Goal: Task Accomplishment & Management: Manage account settings

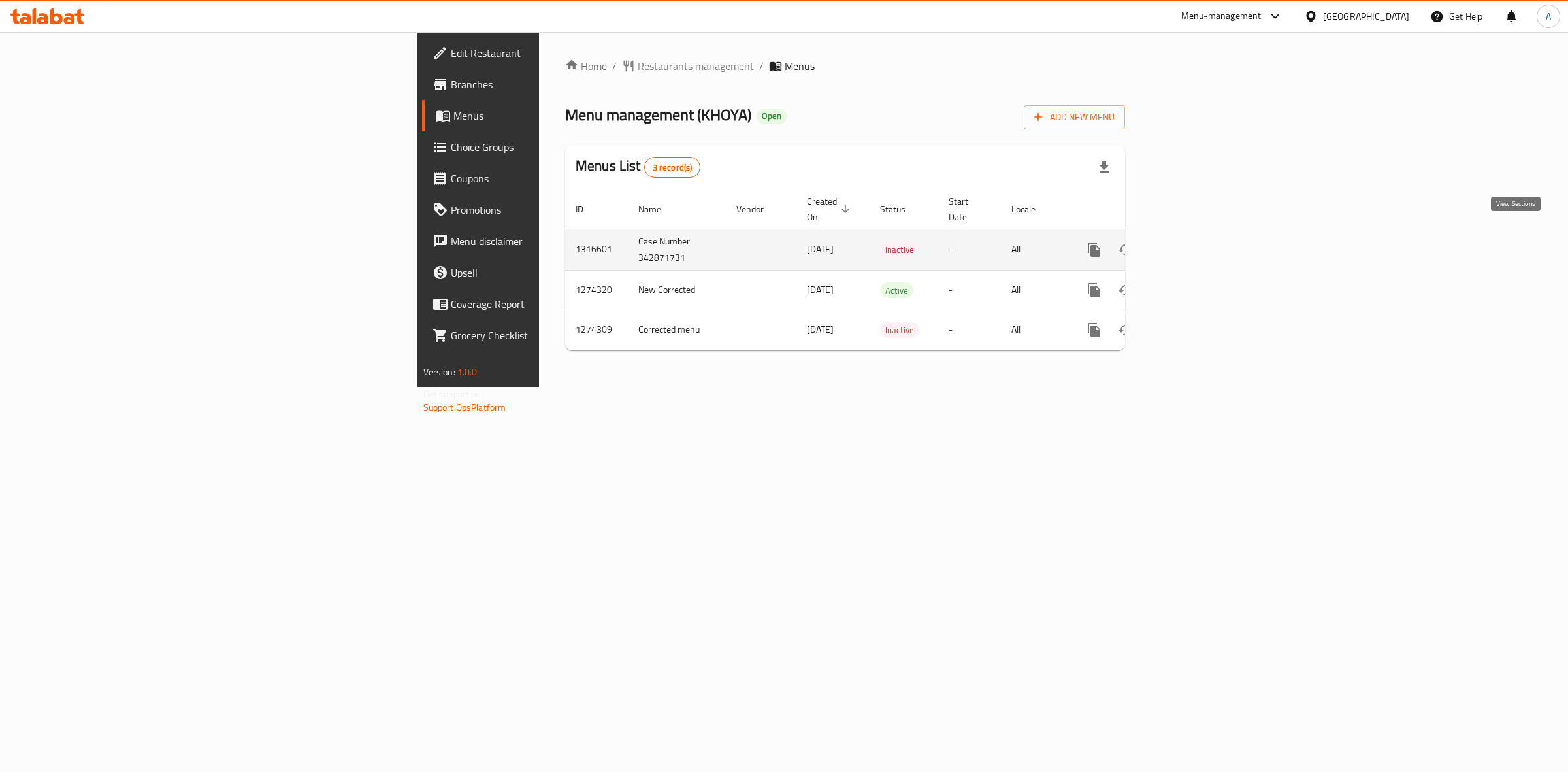
click at [1196, 242] on icon "enhanced table" at bounding box center [1188, 250] width 16 height 16
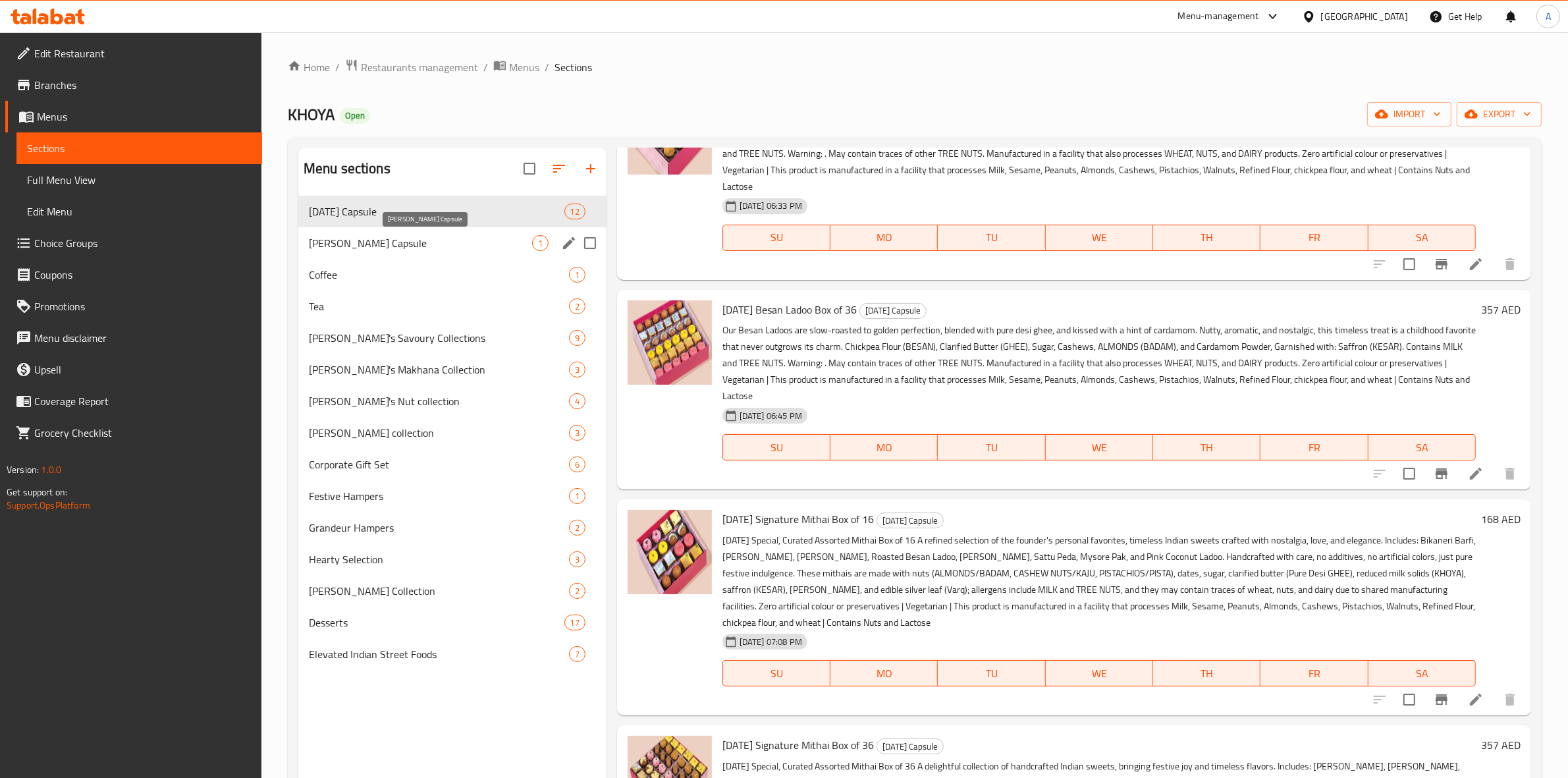
click at [370, 248] on span "Karwa Chauth Capsule" at bounding box center [420, 243] width 223 height 16
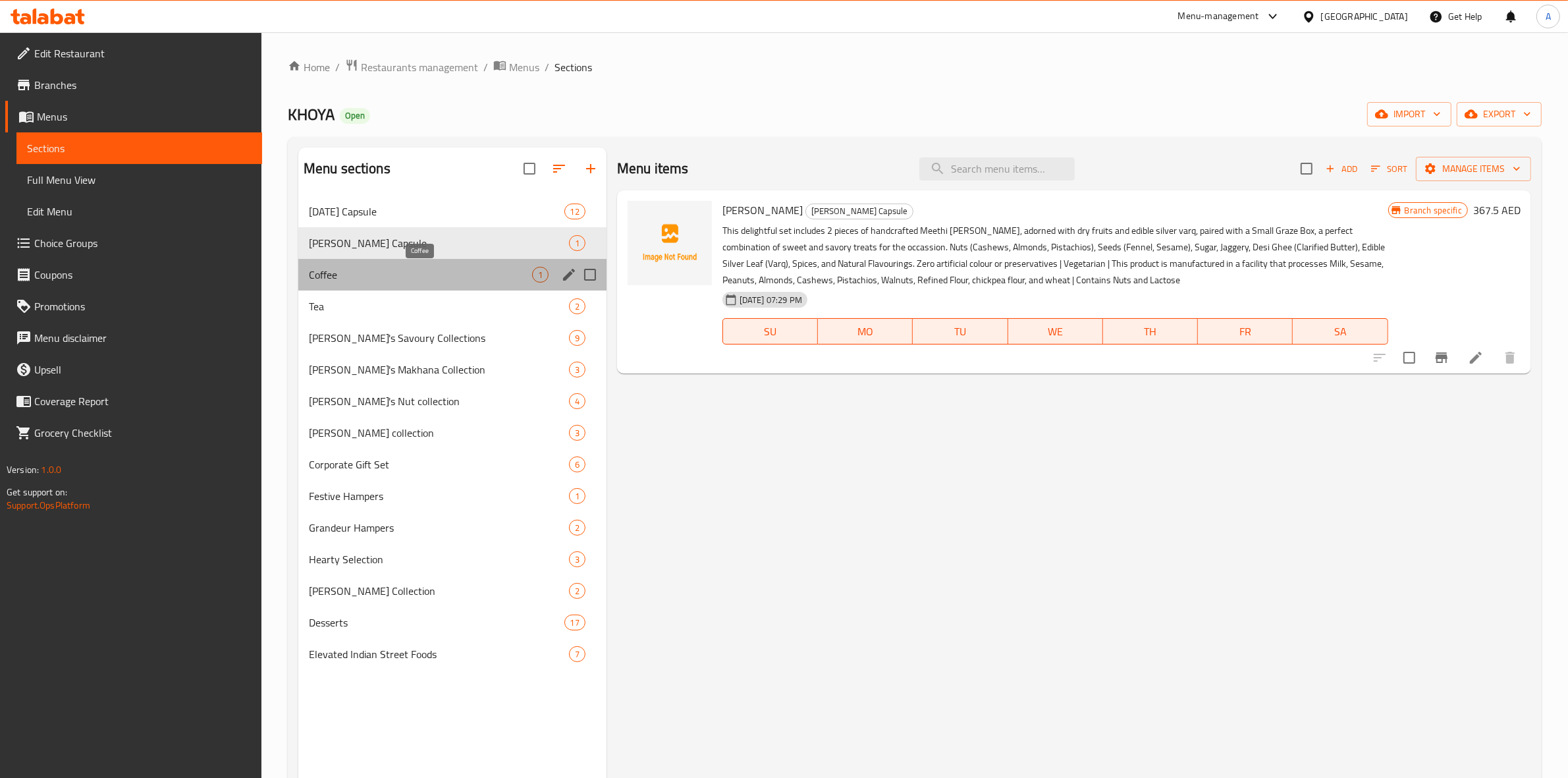
click at [422, 273] on span "Coffee" at bounding box center [420, 275] width 223 height 16
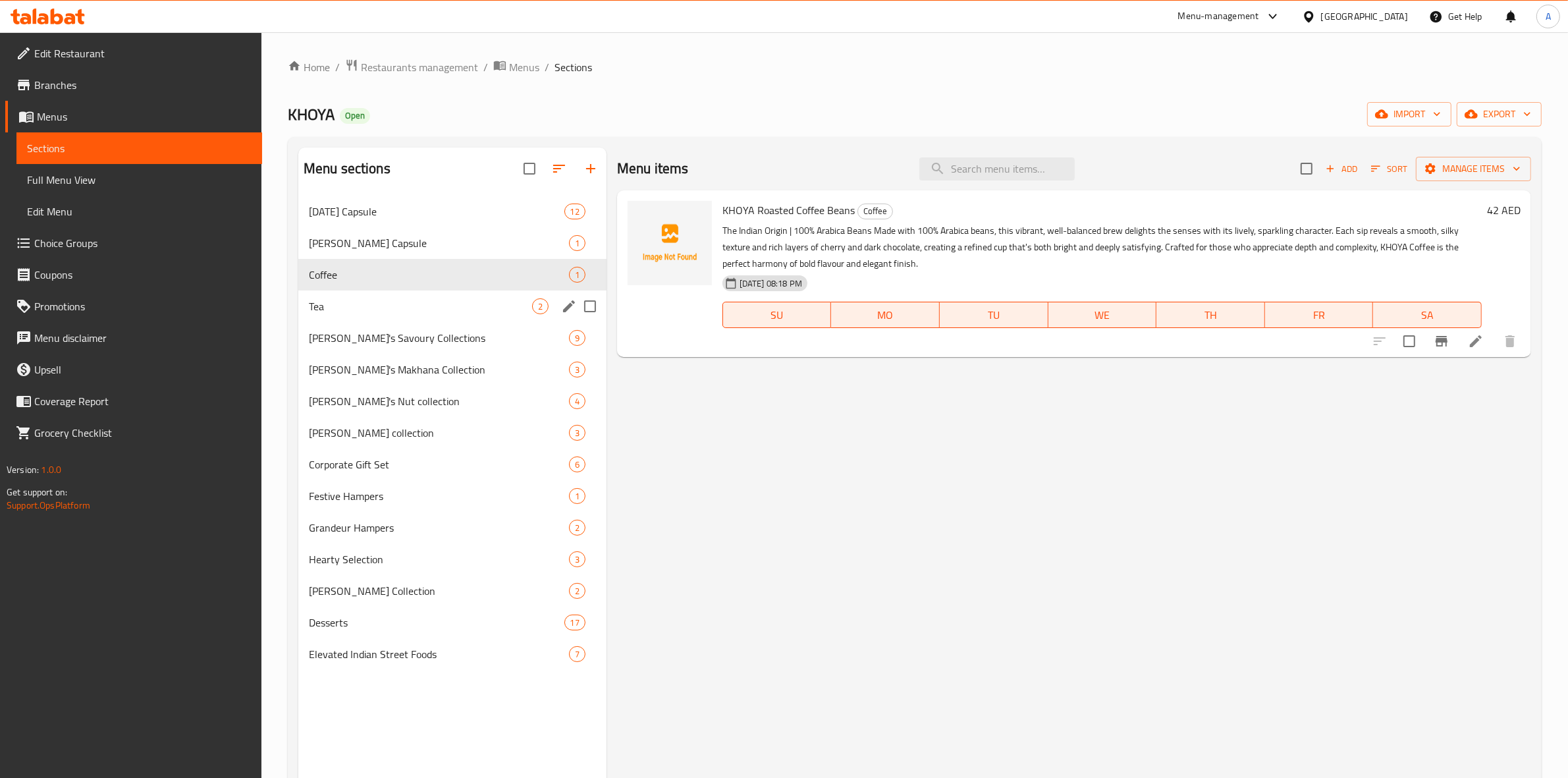
click at [374, 307] on span "Tea" at bounding box center [420, 307] width 223 height 16
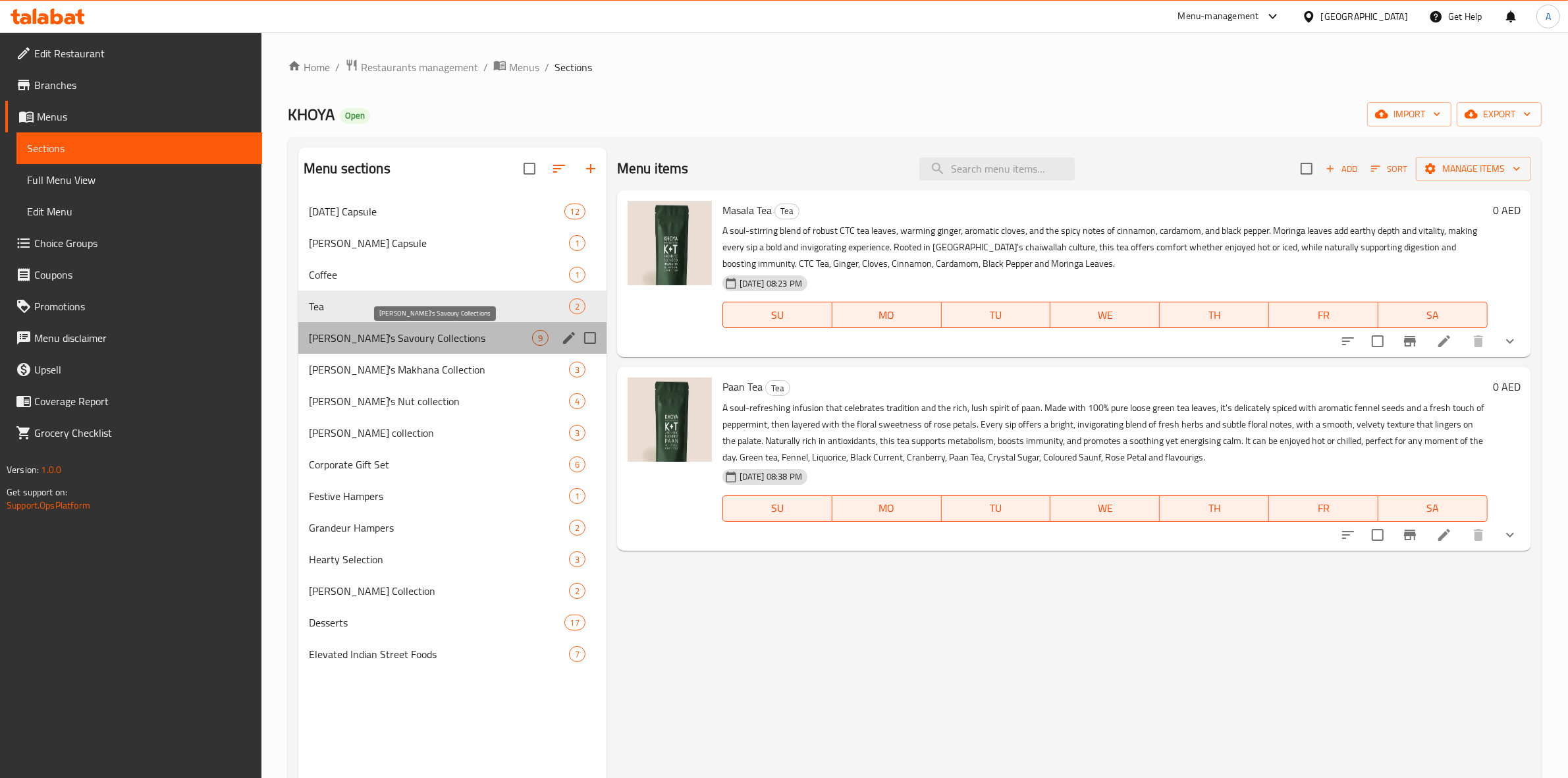
click at [345, 334] on span "KHOYA's Savoury Collections" at bounding box center [420, 338] width 223 height 16
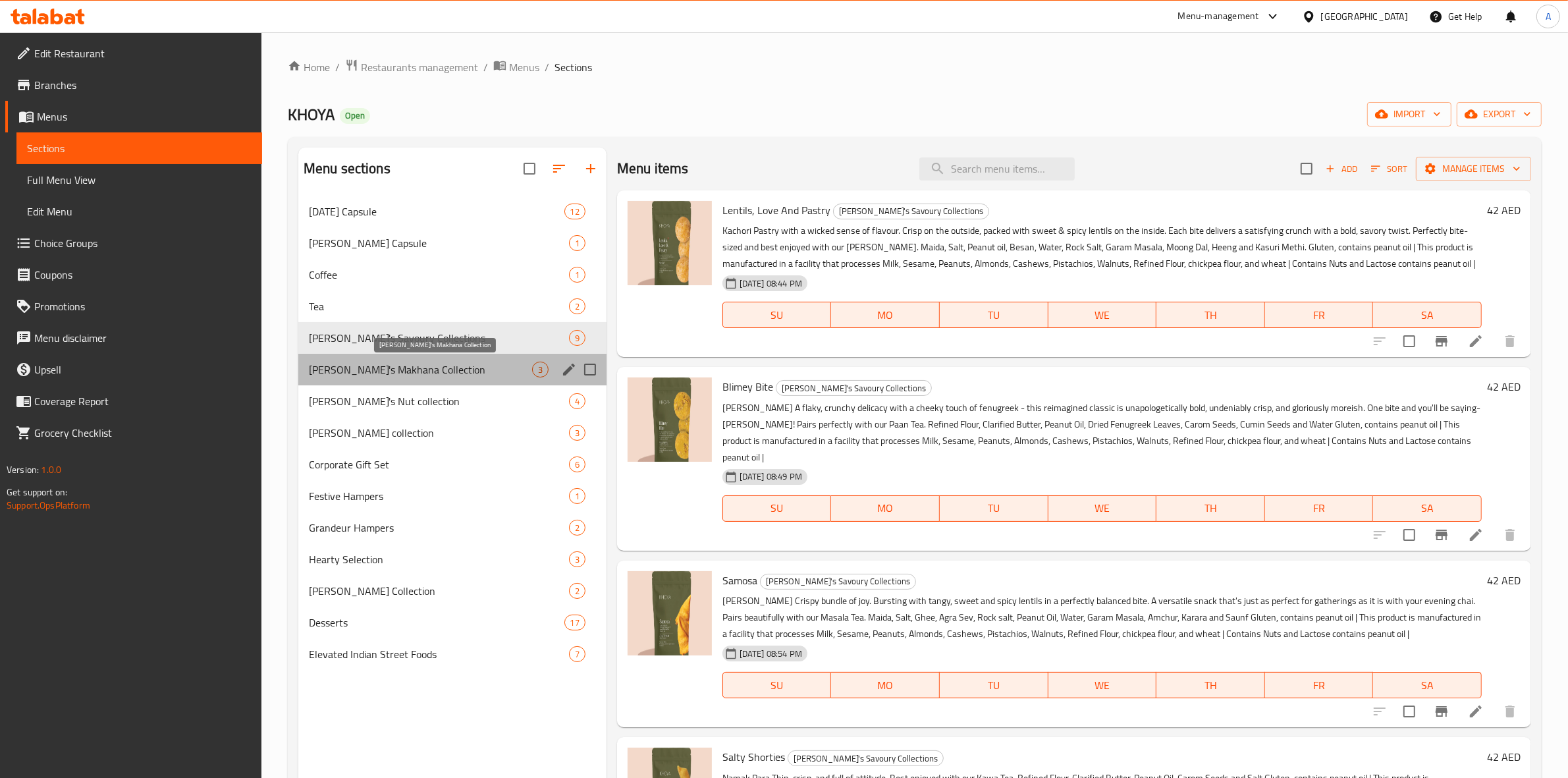
click at [356, 362] on span "KHOYA's Makhana Collection" at bounding box center [420, 370] width 223 height 16
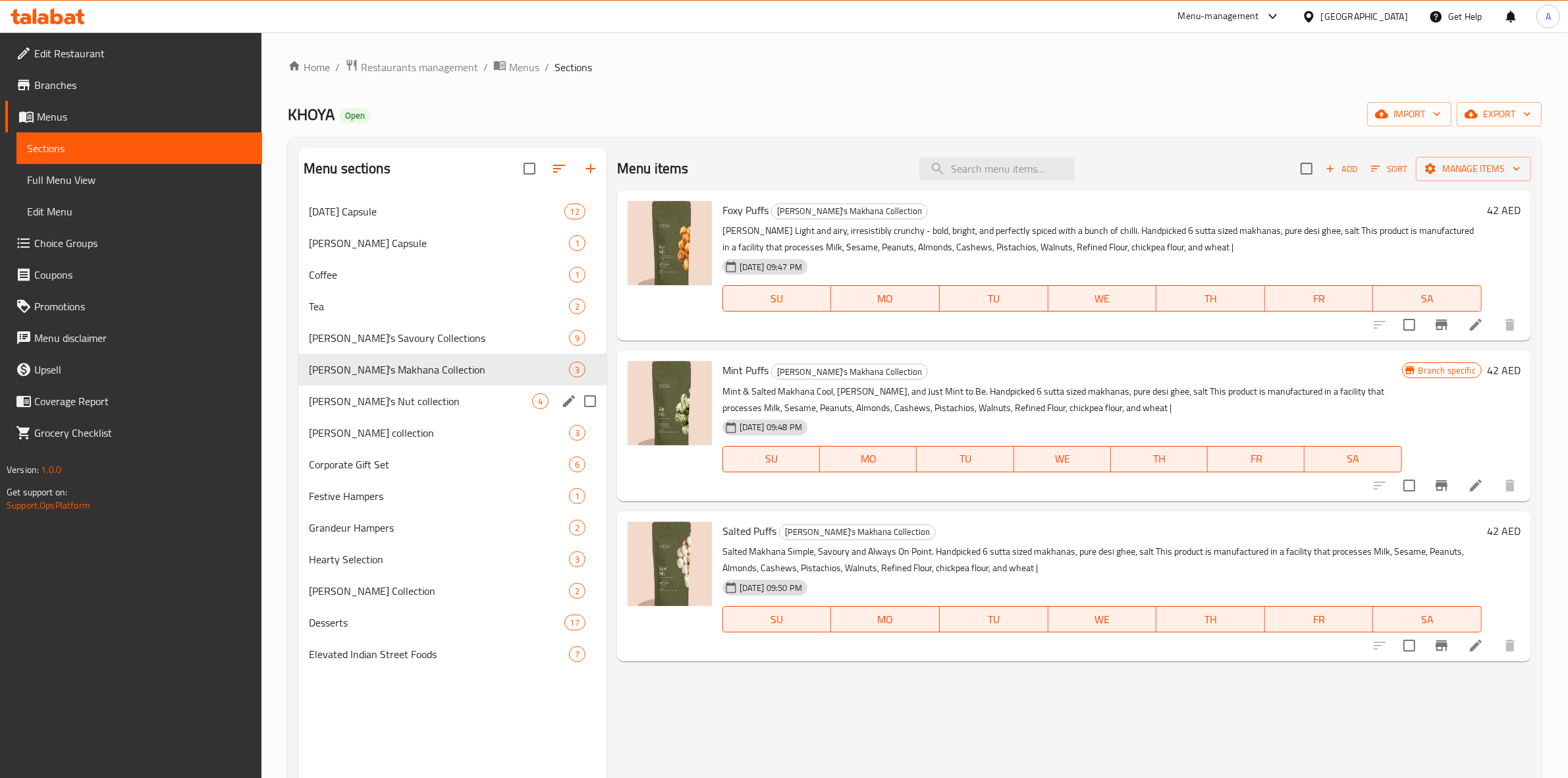
click at [360, 412] on div "Khoya's Nut collection 4" at bounding box center [453, 400] width 308 height 31
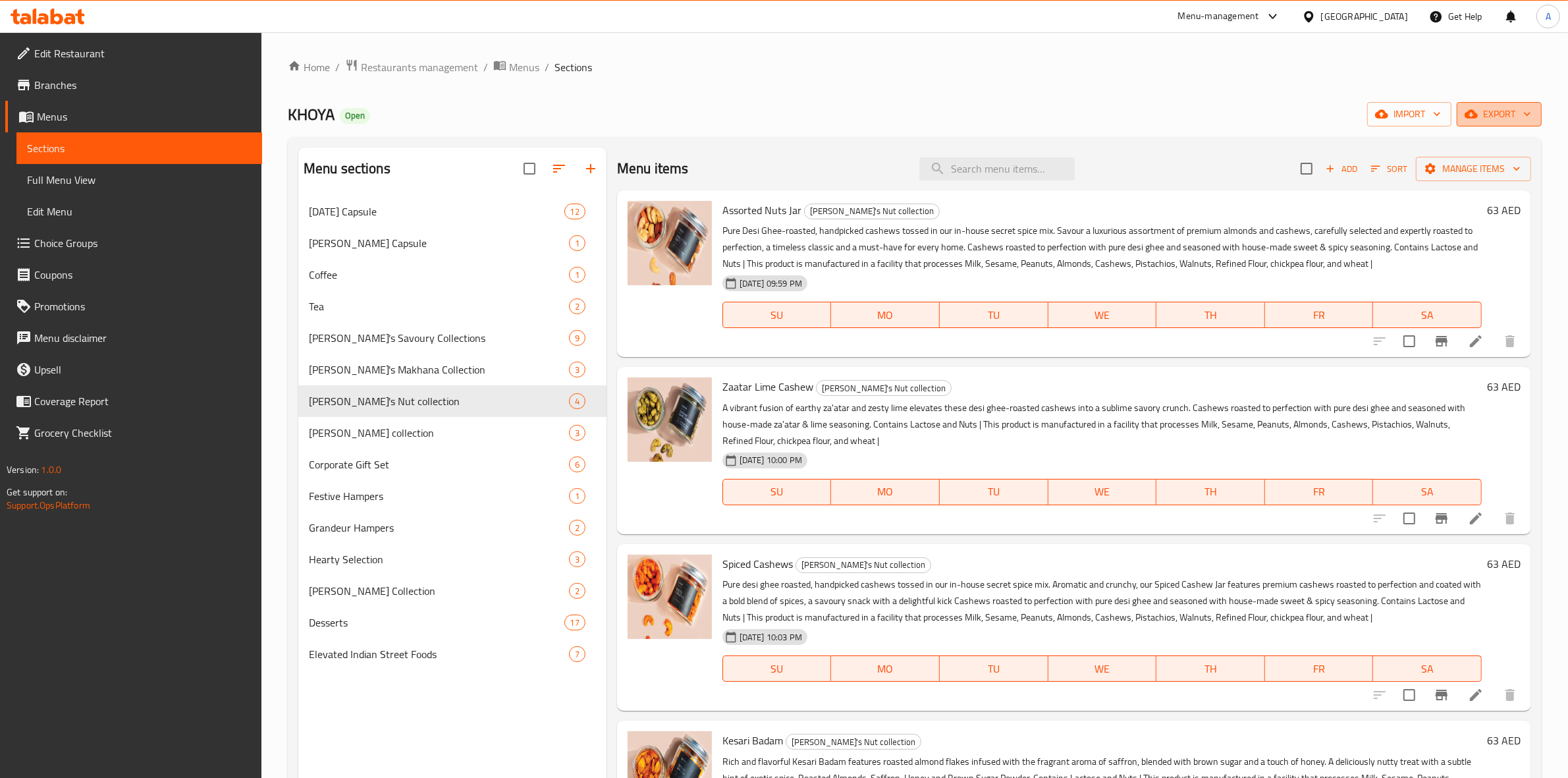
click at [1508, 119] on span "export" at bounding box center [1498, 114] width 64 height 17
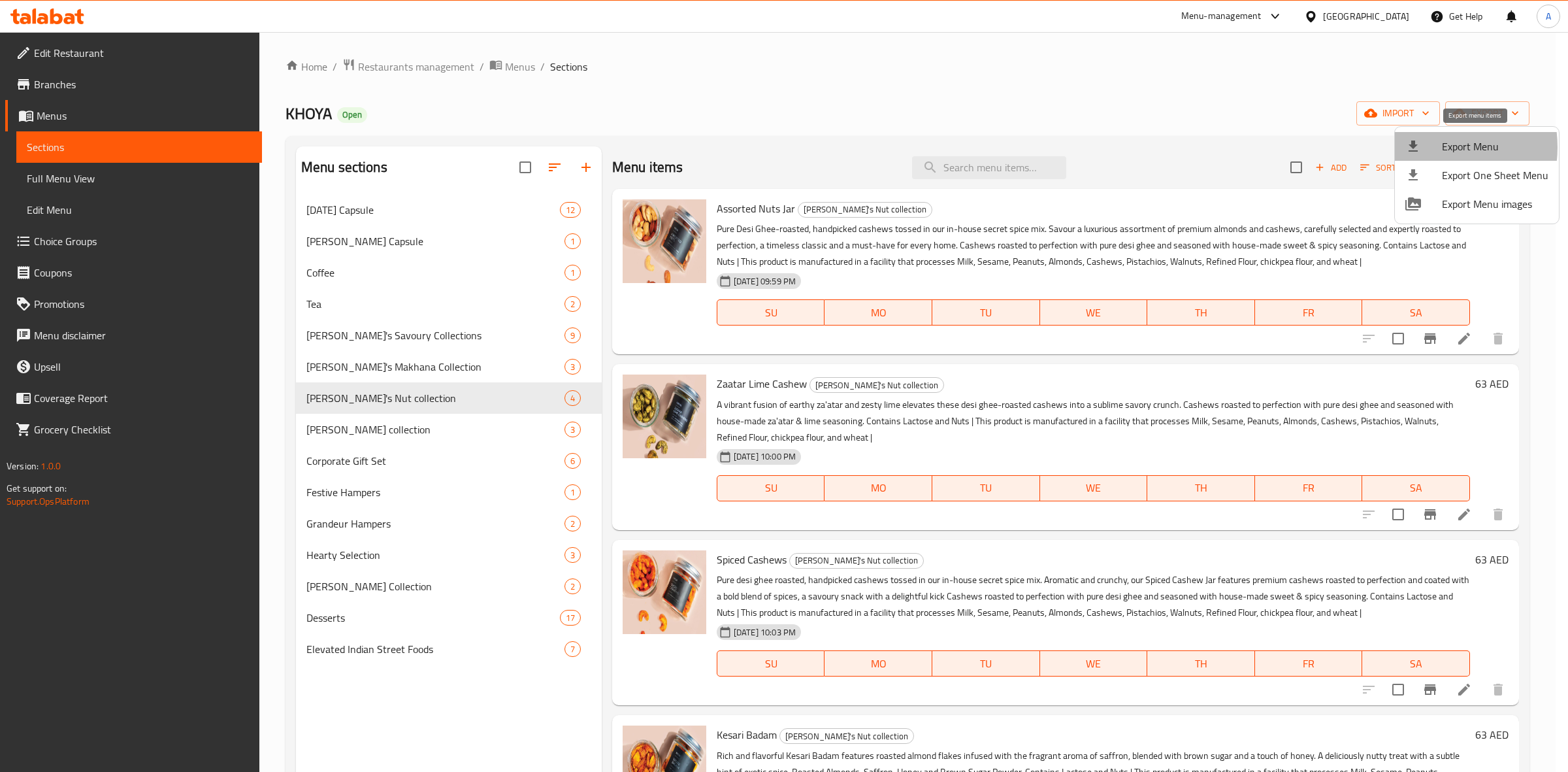
click at [1429, 147] on div at bounding box center [1423, 147] width 37 height 16
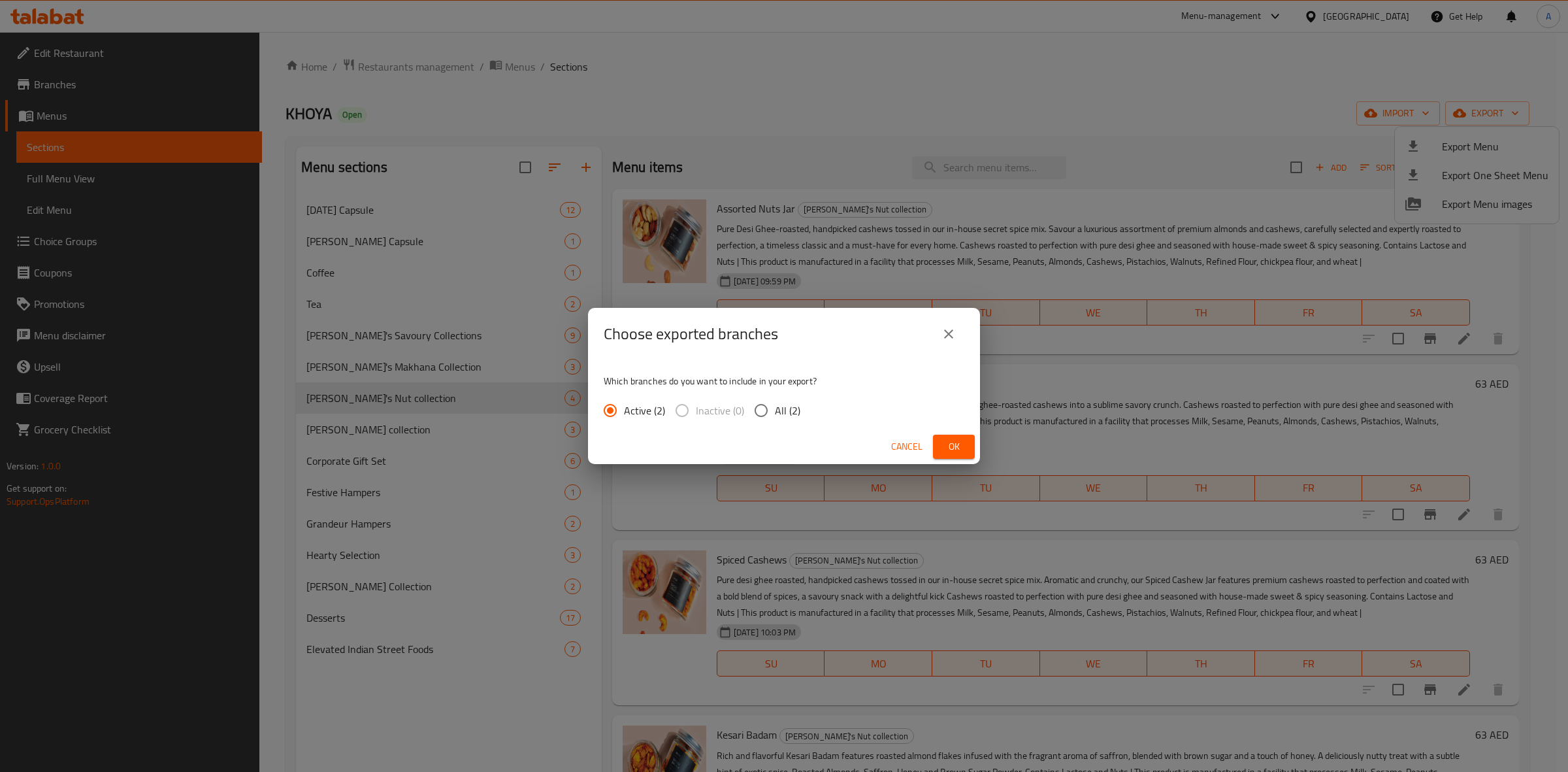
click at [763, 409] on input "All (2)" at bounding box center [760, 410] width 27 height 27
radio input "true"
click at [952, 436] on button "Ok" at bounding box center [954, 446] width 42 height 24
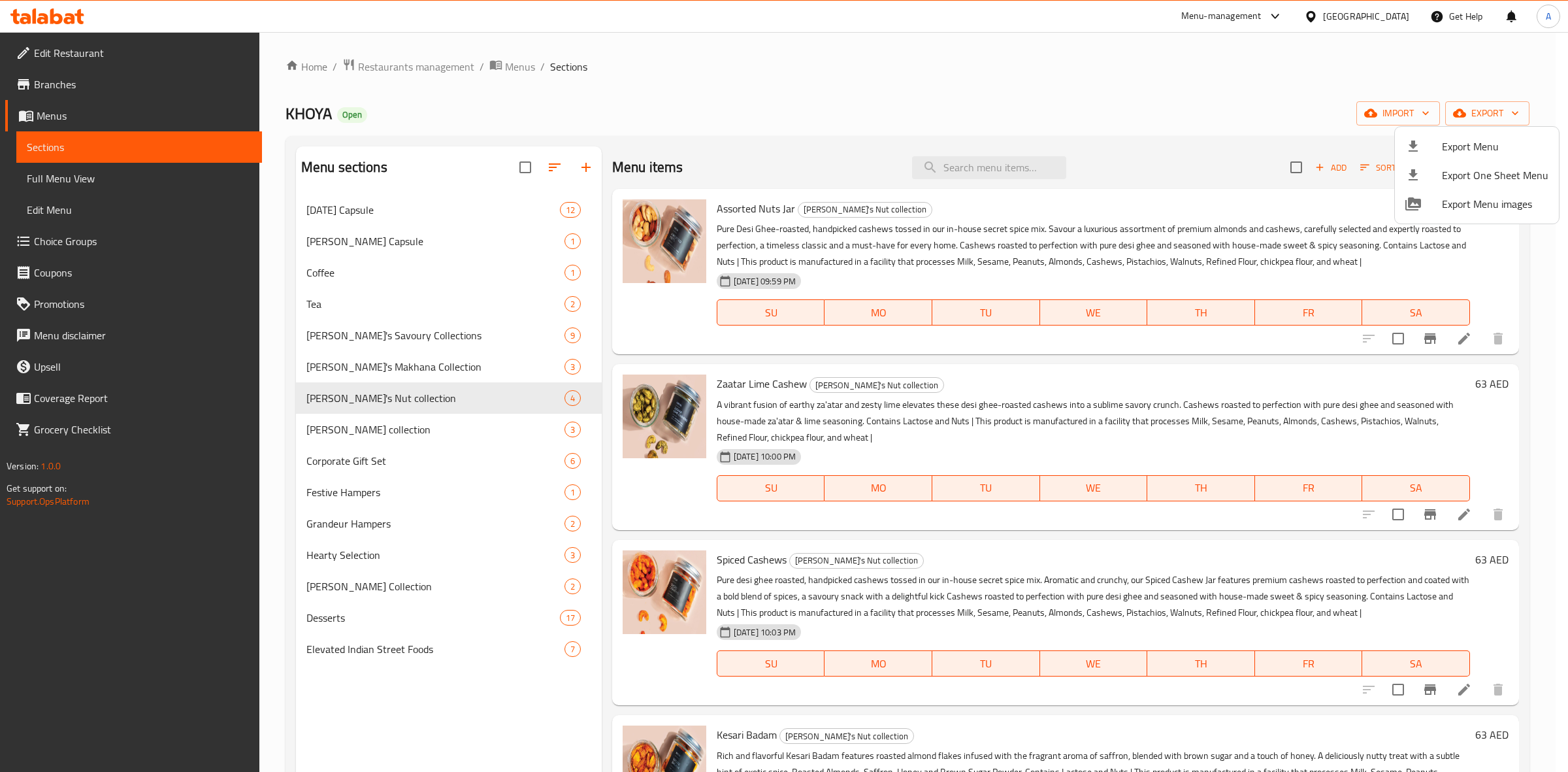
click at [711, 52] on div at bounding box center [784, 386] width 1568 height 772
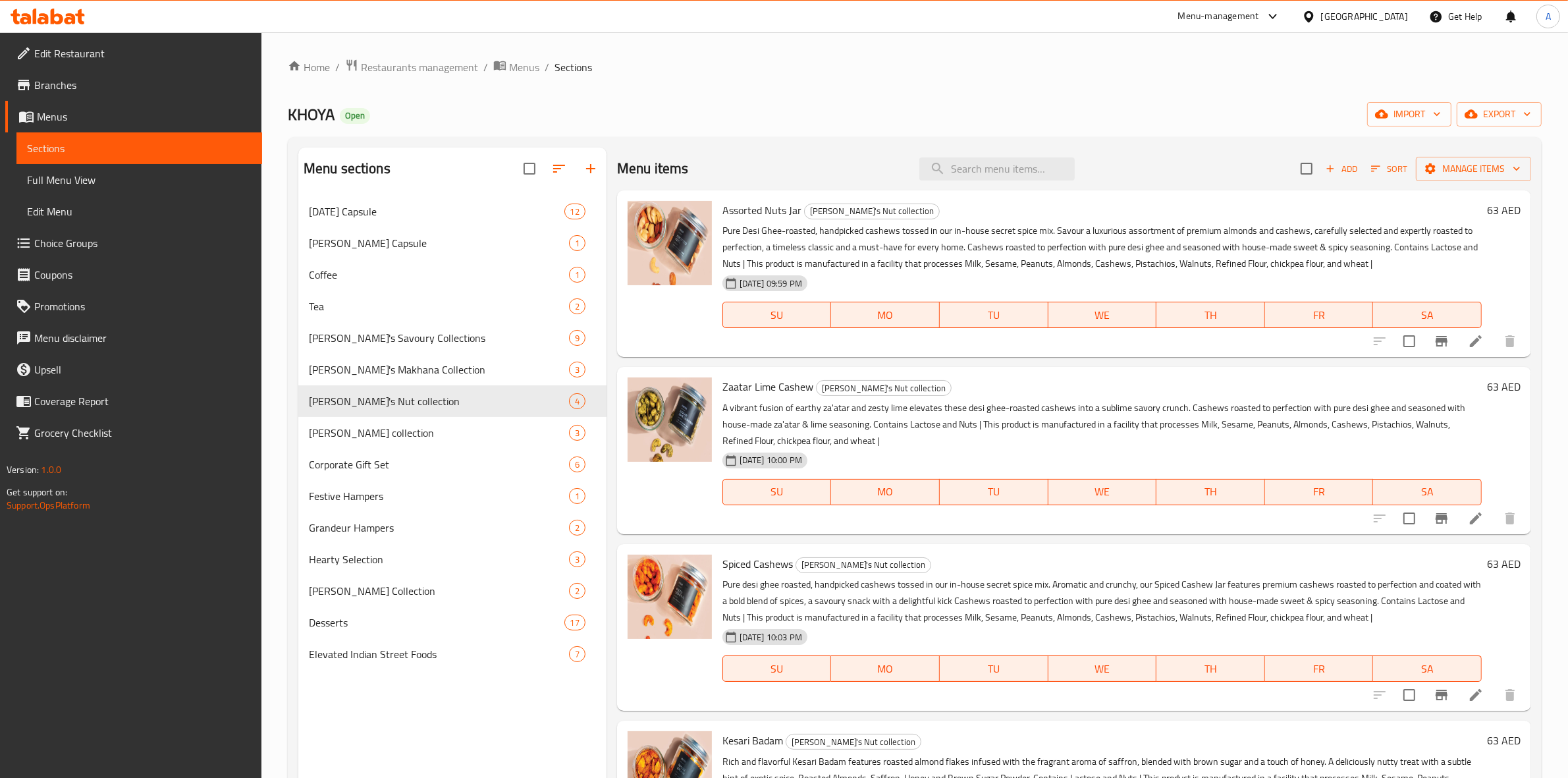
click at [92, 54] on span "Edit Restaurant" at bounding box center [143, 54] width 218 height 16
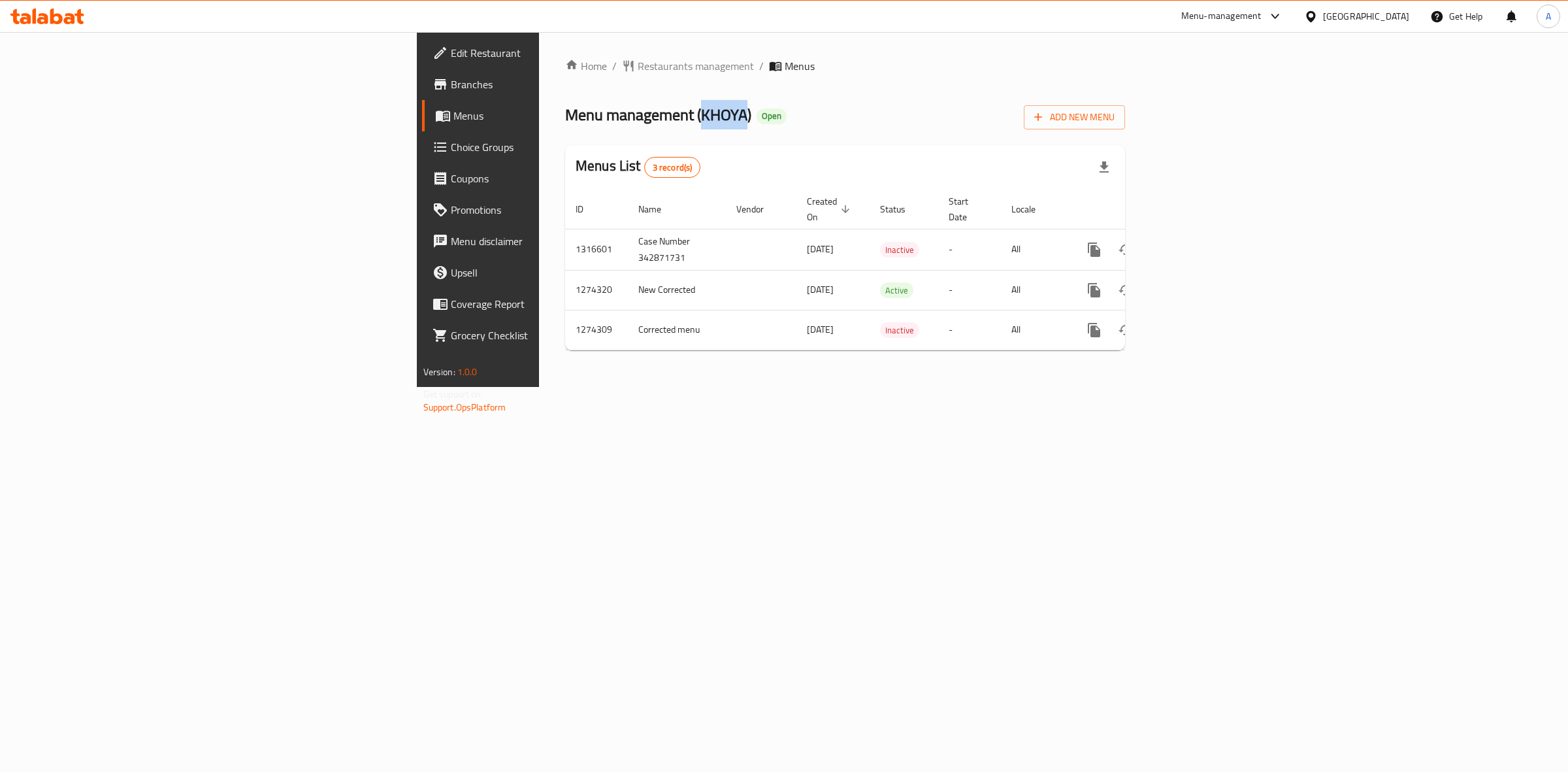
drag, startPoint x: 431, startPoint y: 114, endPoint x: 472, endPoint y: 112, distance: 41.0
click at [565, 112] on span "Menu management ( KHOYA )" at bounding box center [658, 114] width 186 height 29
click at [638, 58] on span "Restaurants management" at bounding box center [695, 66] width 116 height 16
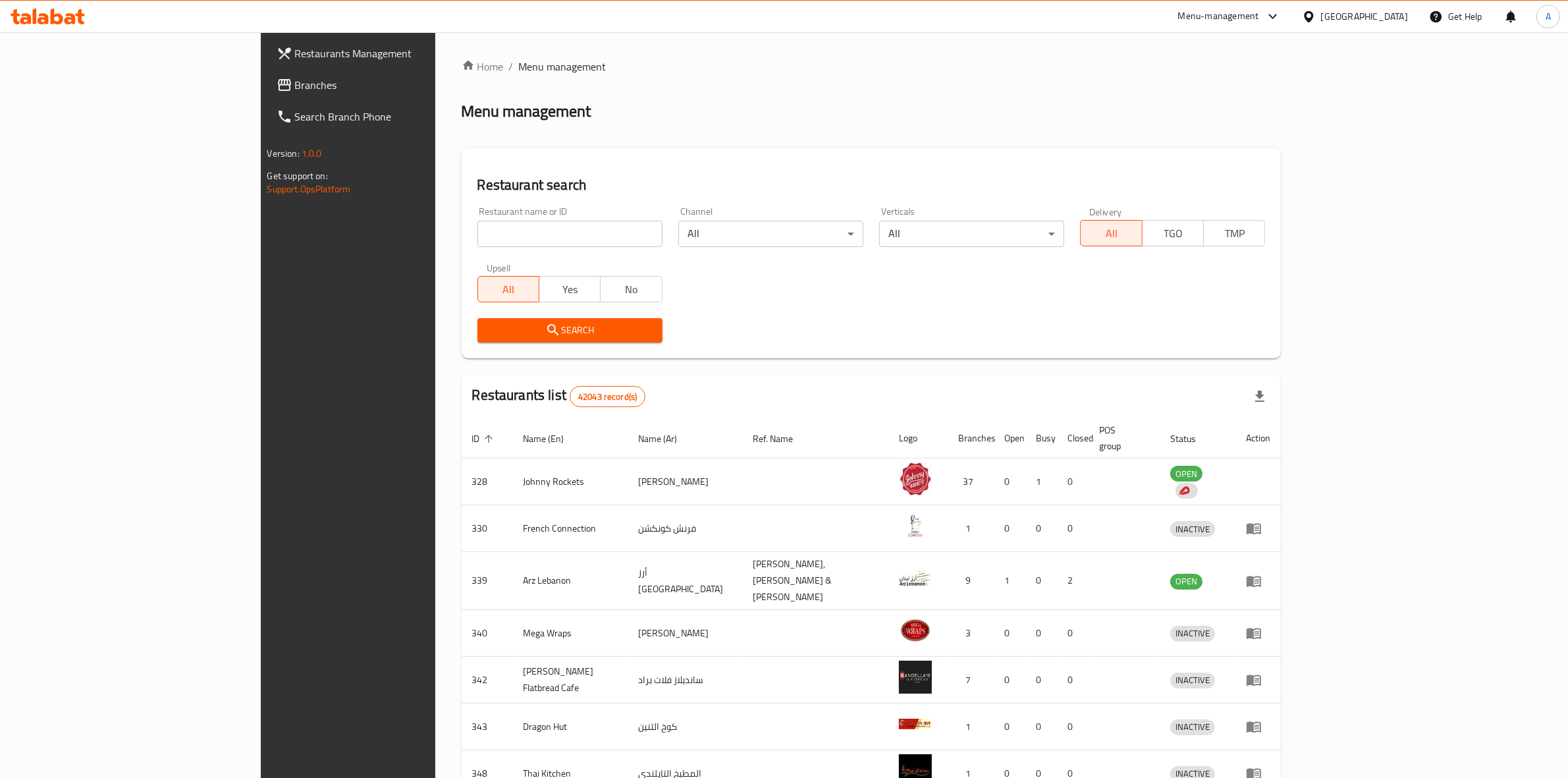
click at [477, 226] on input "search" at bounding box center [570, 233] width 185 height 26
paste input "Bada Bing"
type input "Bada Bing"
click button "Search" at bounding box center [570, 330] width 185 height 24
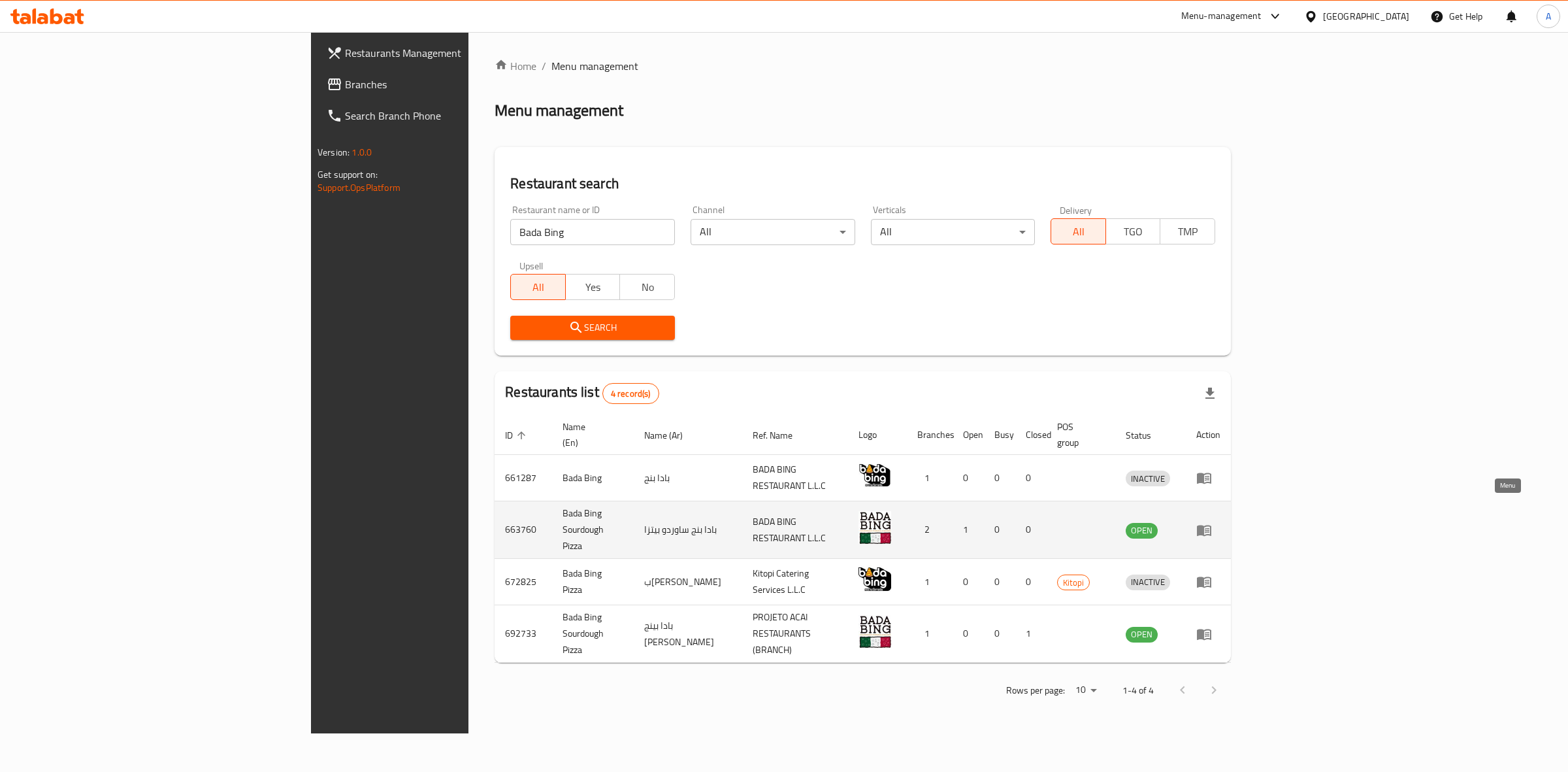
click at [1212, 522] on icon "enhanced table" at bounding box center [1204, 530] width 16 height 16
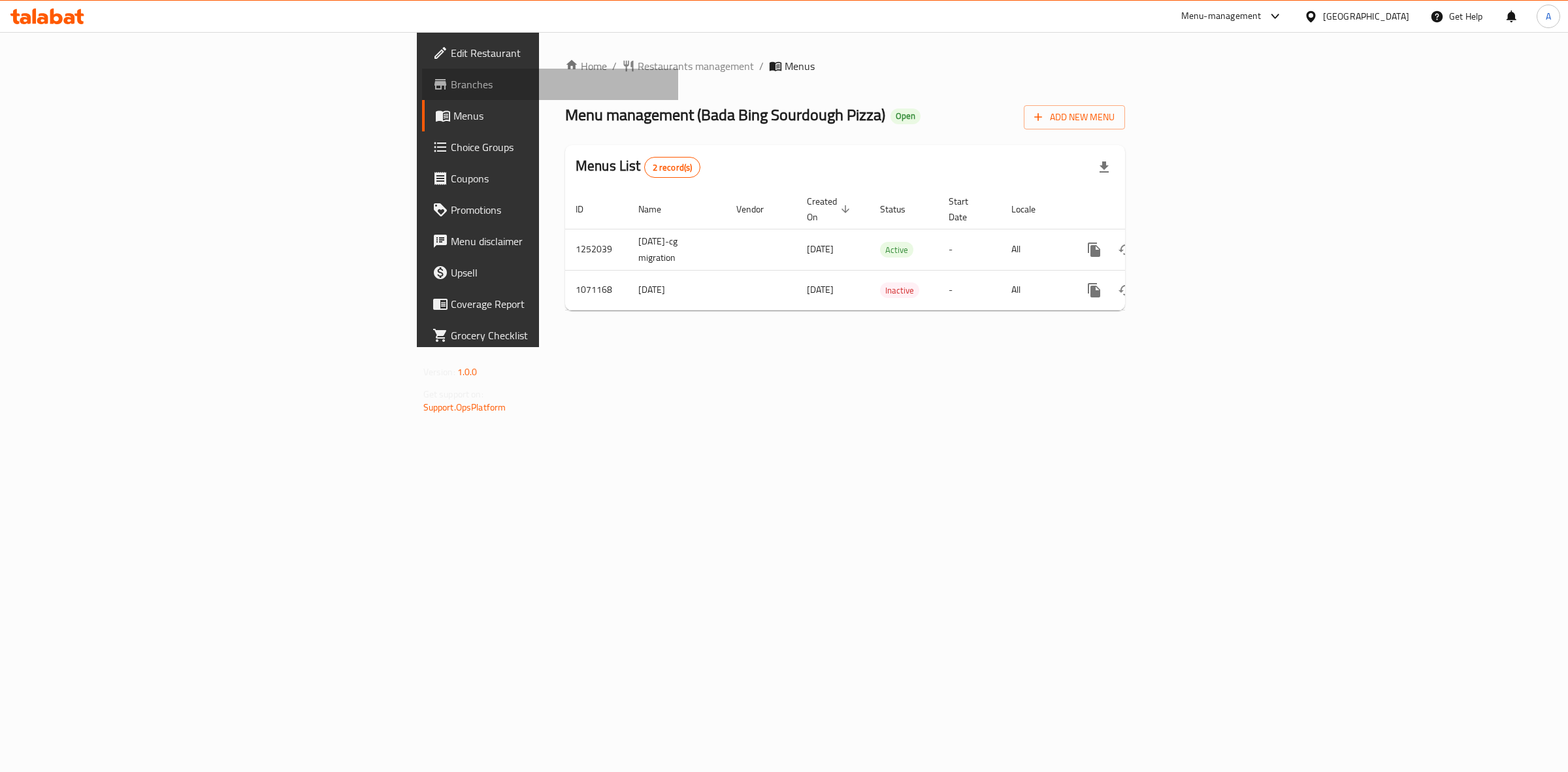
click at [451, 78] on span "Branches" at bounding box center [560, 84] width 218 height 16
